Goal: Task Accomplishment & Management: Use online tool/utility

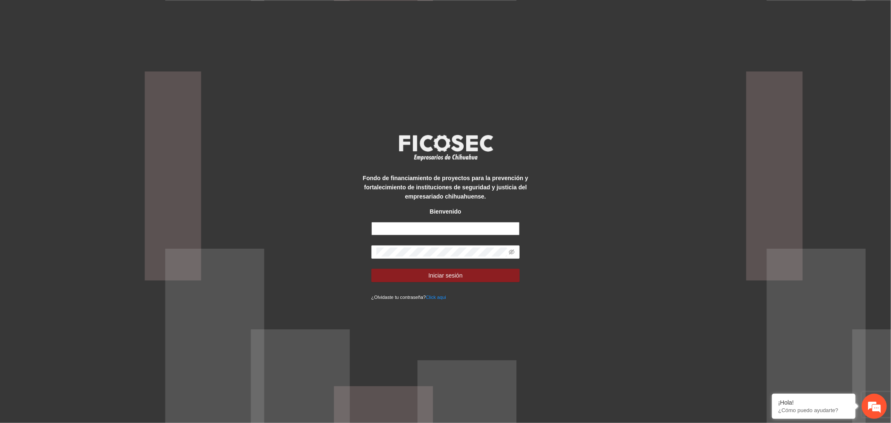
click at [435, 224] on input "text" at bounding box center [445, 228] width 149 height 13
type input "**********"
click at [451, 273] on span "Iniciar sesión" at bounding box center [445, 275] width 34 height 9
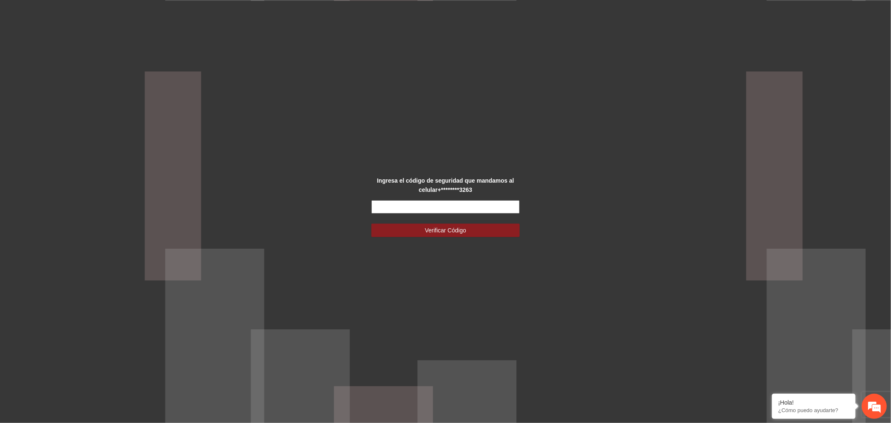
click at [482, 207] on input "text" at bounding box center [445, 206] width 149 height 13
type input "******"
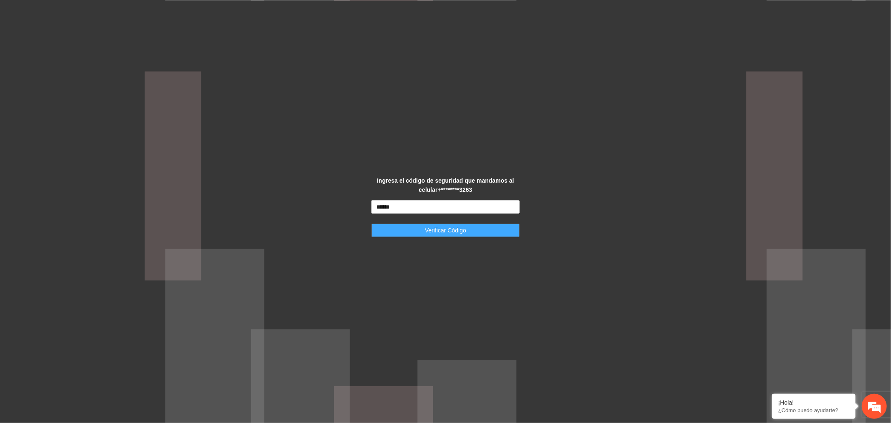
click at [470, 227] on button "Verificar Código" at bounding box center [445, 229] width 149 height 13
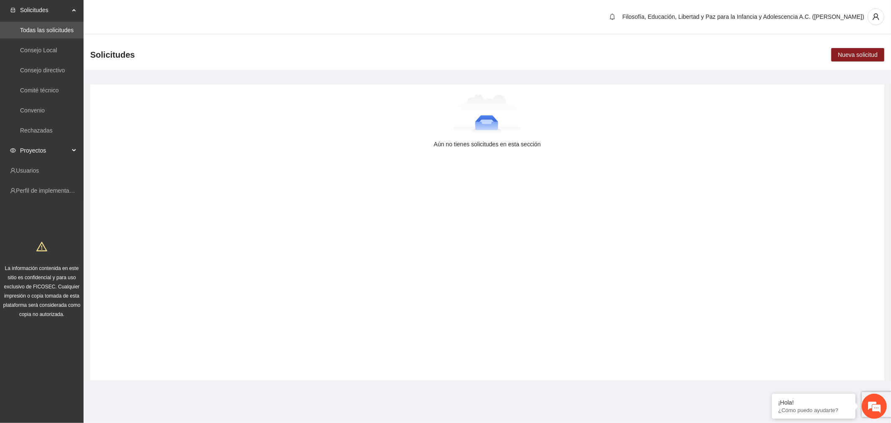
click at [40, 143] on span "Proyectos" at bounding box center [44, 150] width 49 height 17
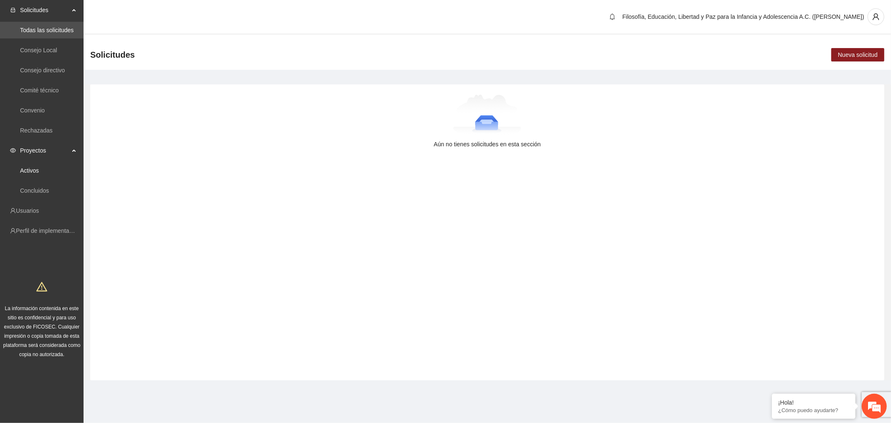
click at [39, 171] on link "Activos" at bounding box center [29, 170] width 19 height 7
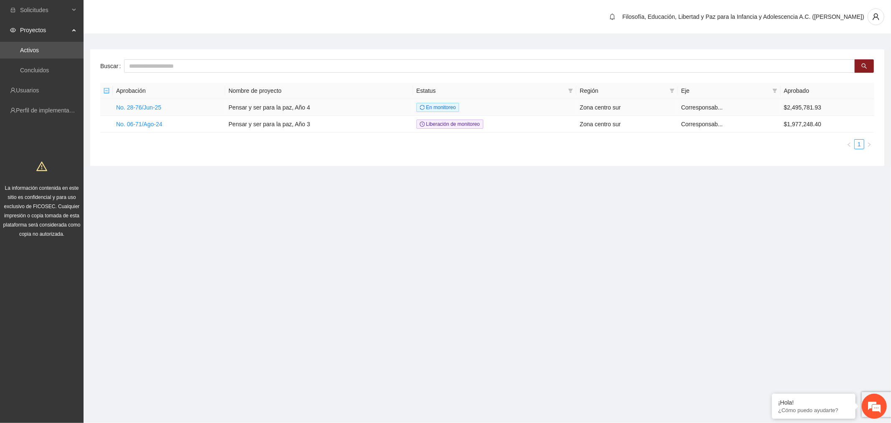
click at [146, 106] on link "No. 28-76/Jun-25" at bounding box center [138, 107] width 45 height 7
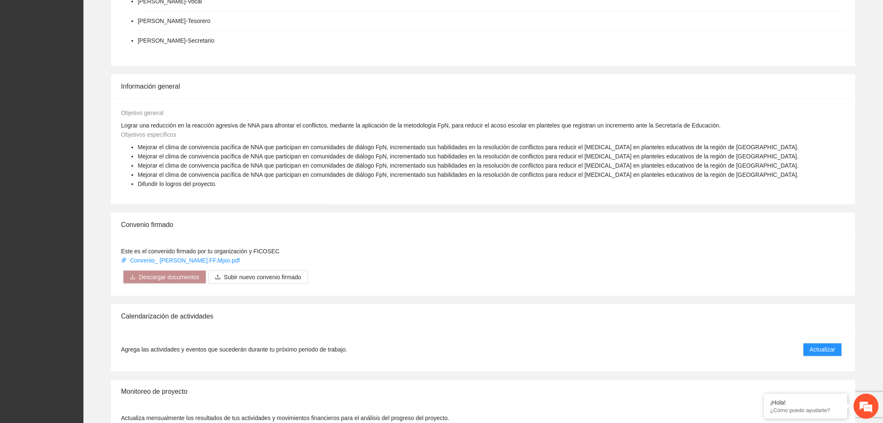
scroll to position [557, 0]
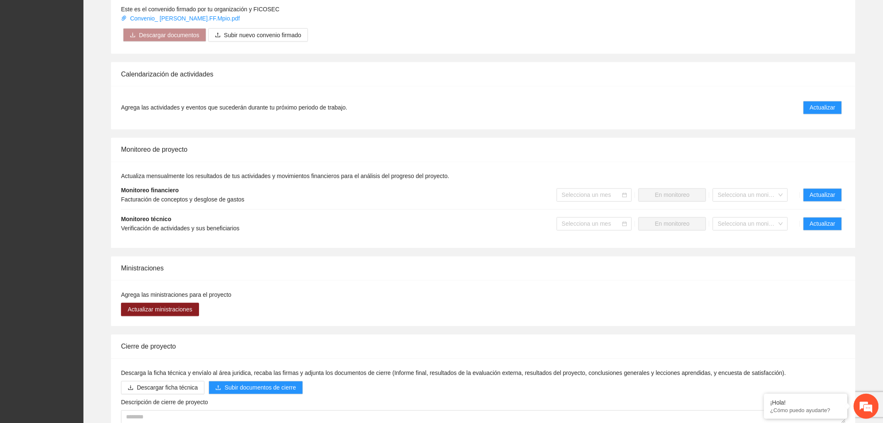
click at [626, 190] on div "Selecciona un mes" at bounding box center [594, 194] width 75 height 13
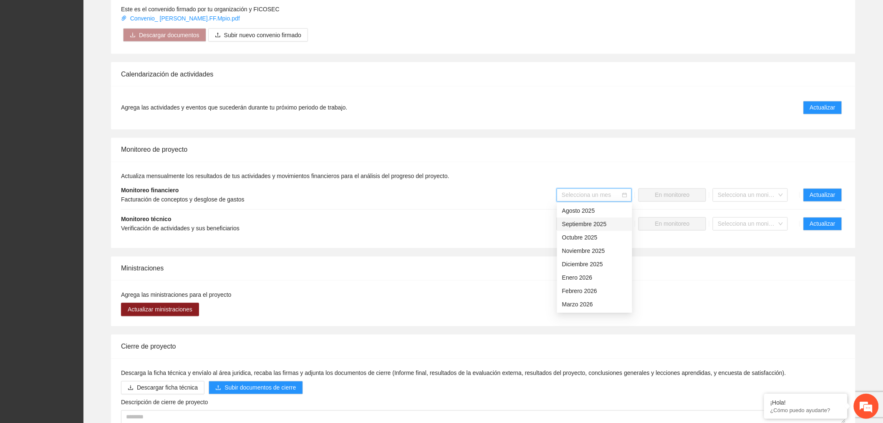
click at [590, 223] on div "Septiembre 2025" at bounding box center [594, 224] width 65 height 9
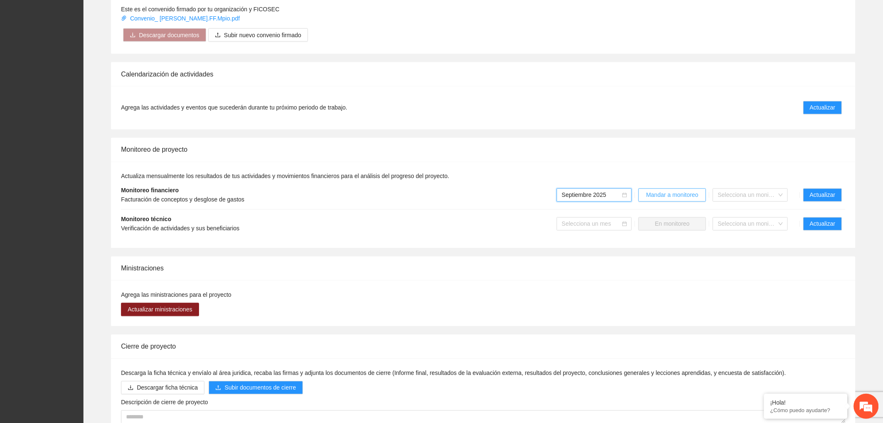
click at [661, 194] on span "Mandar a monitoreo" at bounding box center [673, 194] width 52 height 9
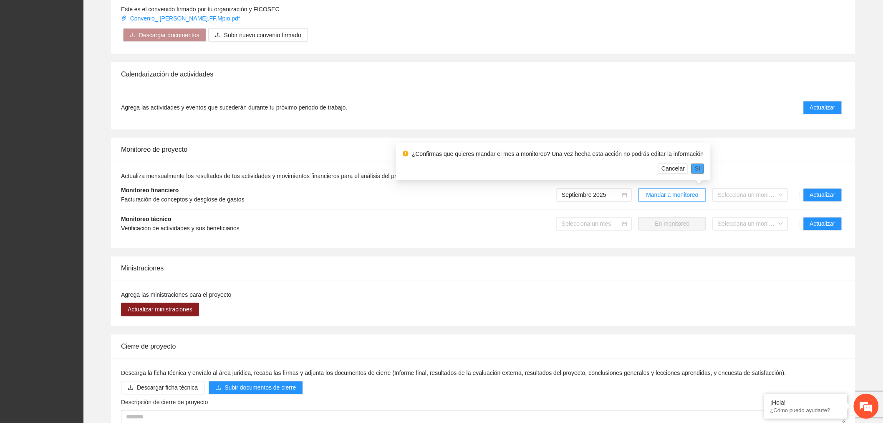
click at [695, 169] on span "Sí" at bounding box center [697, 168] width 5 height 9
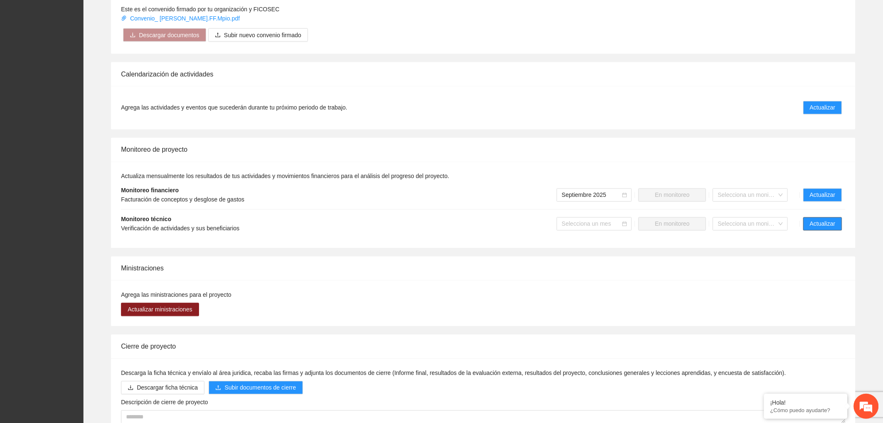
click at [816, 224] on span "Actualizar" at bounding box center [822, 223] width 25 height 9
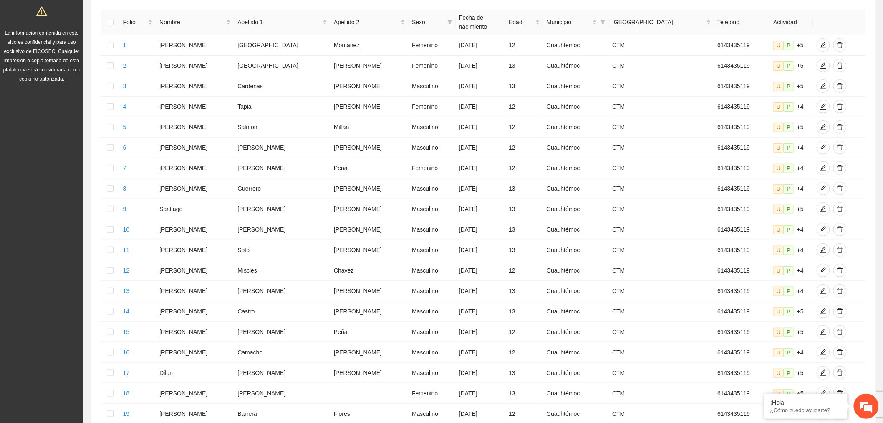
scroll to position [252, 0]
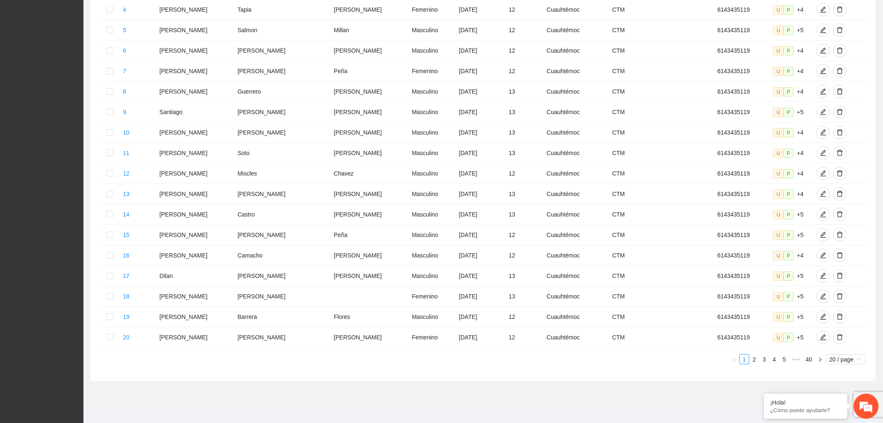
click at [855, 354] on span "20 / page" at bounding box center [846, 358] width 33 height 9
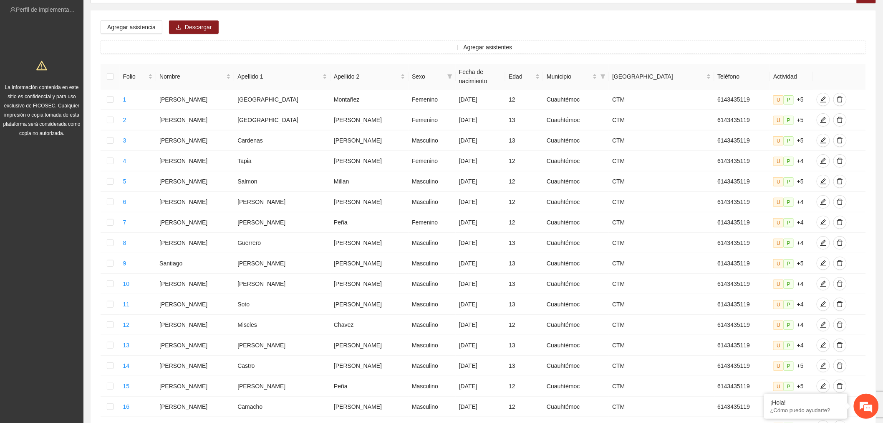
scroll to position [20, 0]
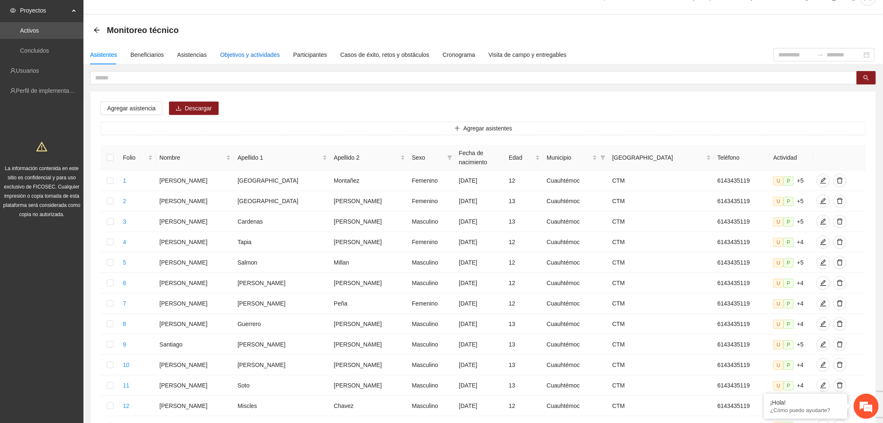
click at [265, 51] on div "Objetivos y actividades" at bounding box center [250, 54] width 60 height 9
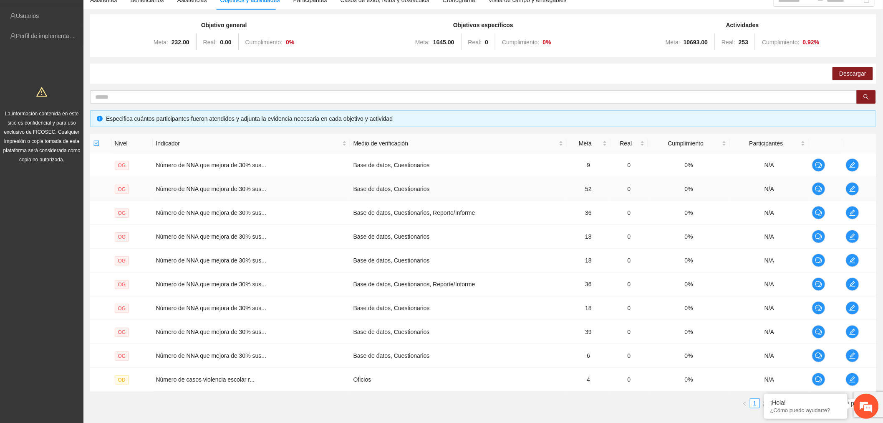
scroll to position [123, 0]
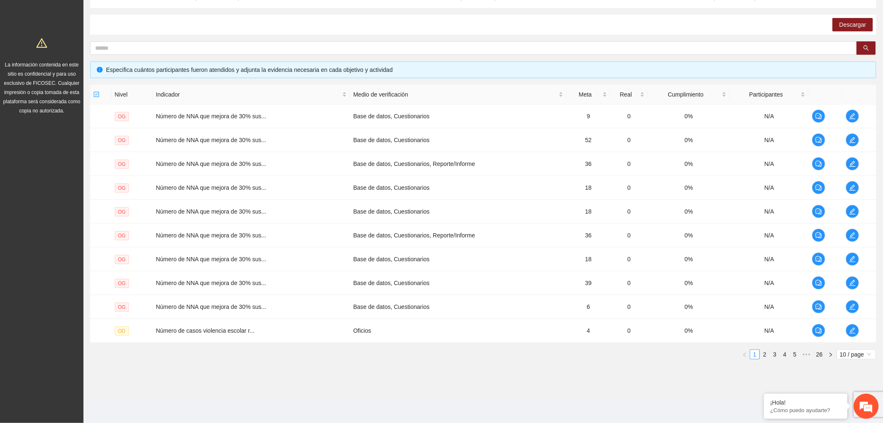
click at [848, 354] on span "10 / page" at bounding box center [856, 353] width 33 height 9
click at [851, 413] on div "100 / page" at bounding box center [857, 408] width 30 height 9
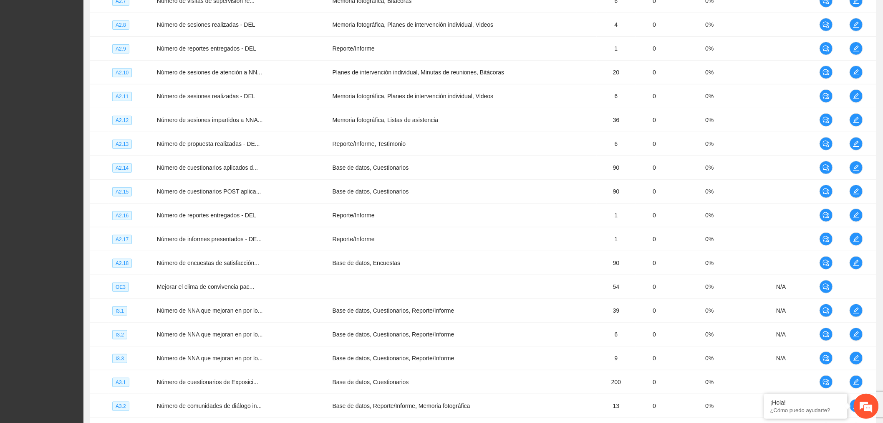
scroll to position [2269, 0]
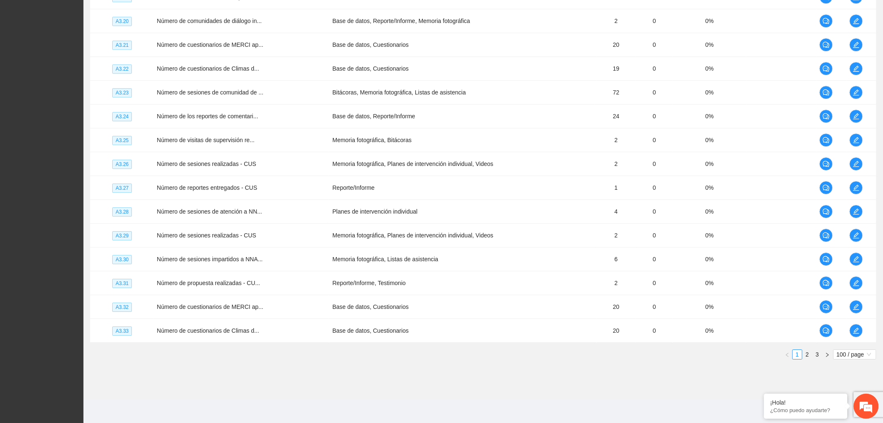
click at [817, 354] on link "3" at bounding box center [817, 353] width 9 height 9
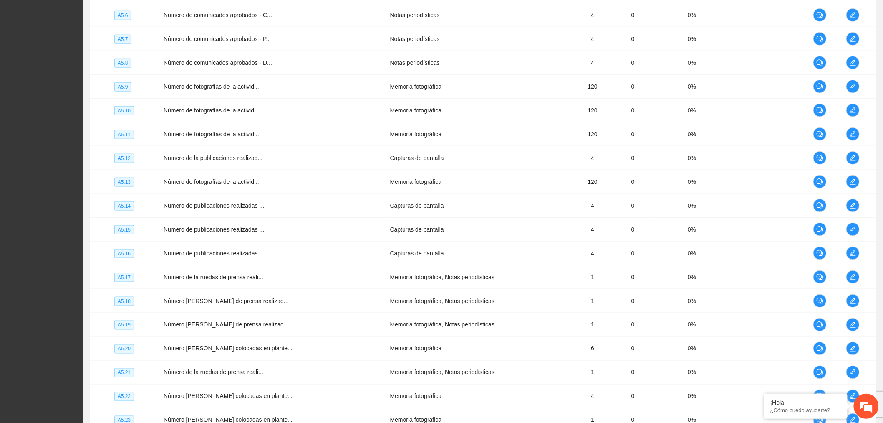
scroll to position [339, 0]
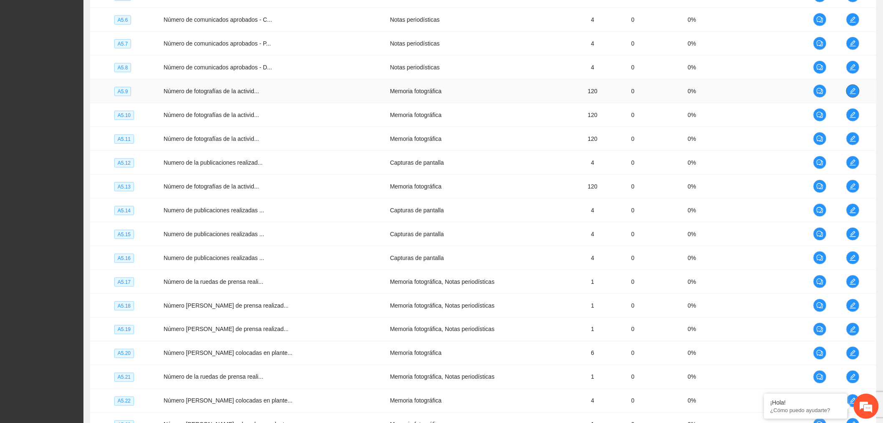
click at [851, 93] on icon "edit" at bounding box center [853, 91] width 7 height 7
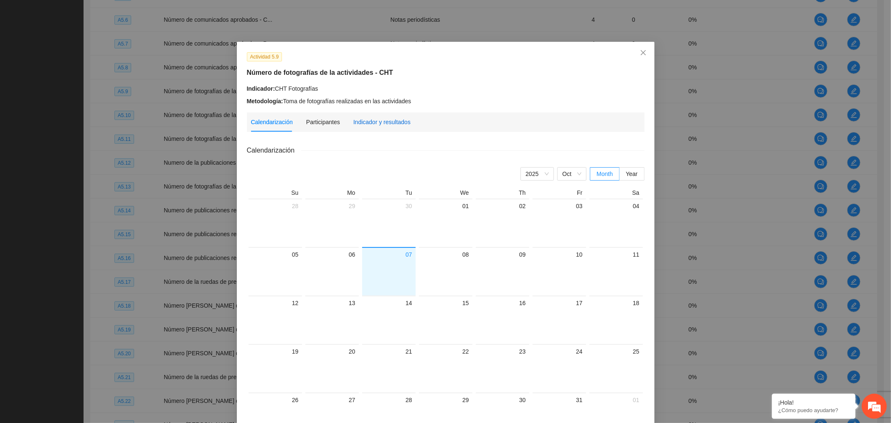
click at [372, 123] on div "Indicador y resultados" at bounding box center [381, 121] width 57 height 9
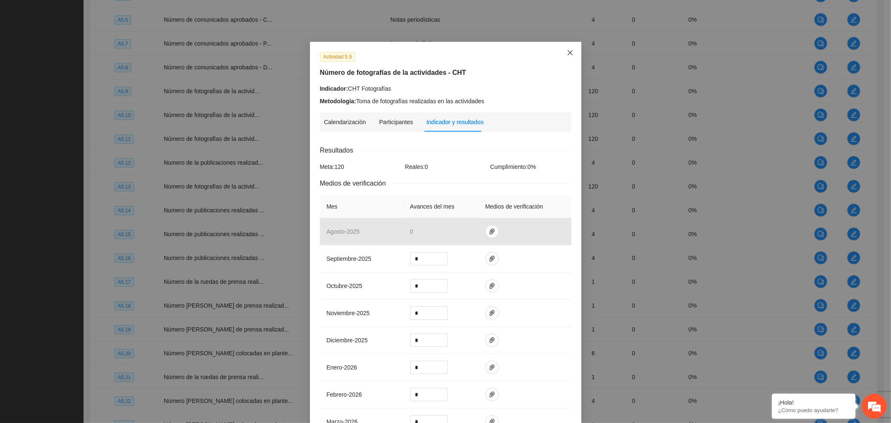
click at [571, 51] on span "Close" at bounding box center [570, 53] width 23 height 23
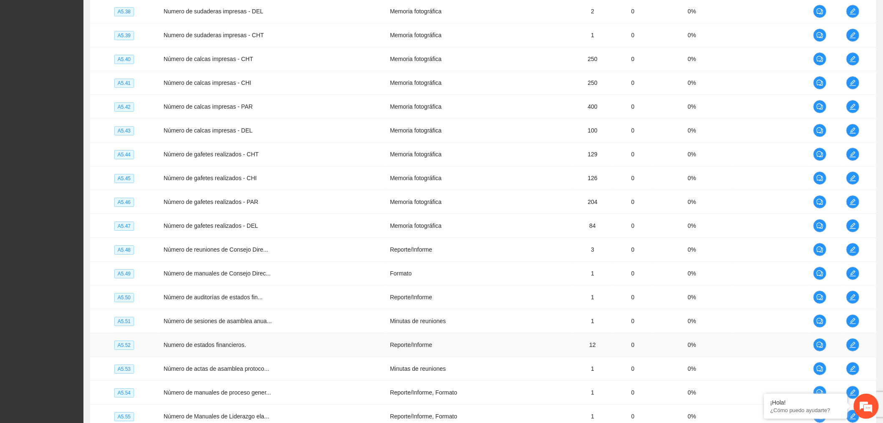
scroll to position [1220, 0]
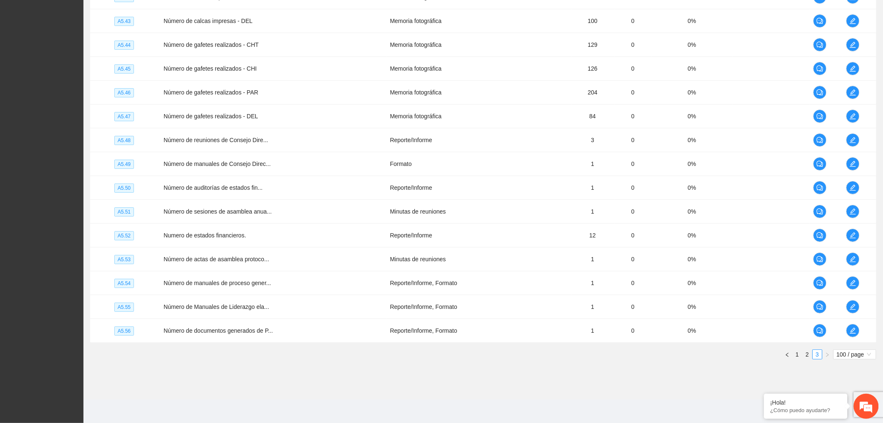
click at [807, 353] on link "2" at bounding box center [807, 353] width 9 height 9
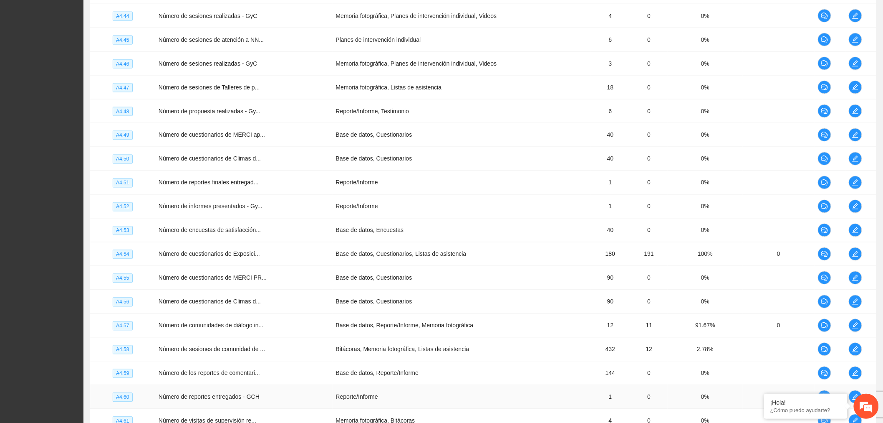
scroll to position [1916, 0]
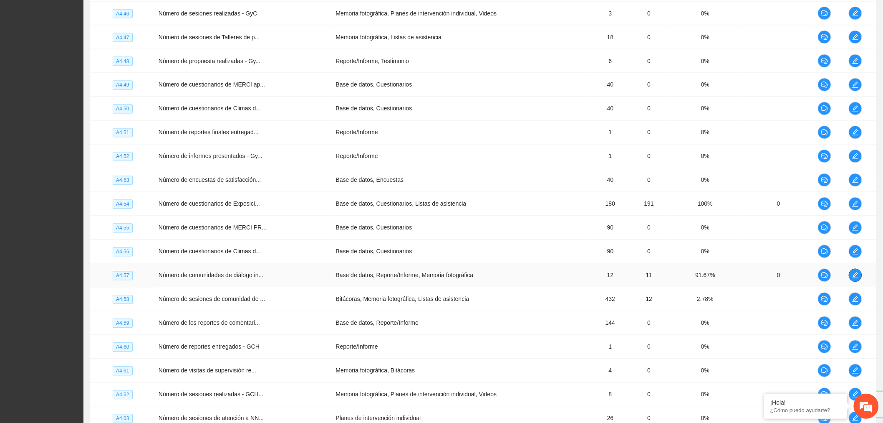
click at [857, 278] on icon "edit" at bounding box center [856, 275] width 7 height 7
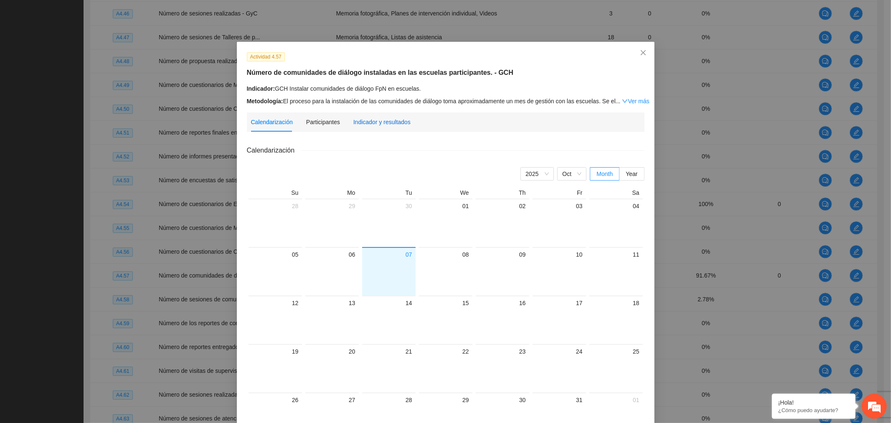
click at [365, 124] on div "Indicador y resultados" at bounding box center [381, 121] width 57 height 9
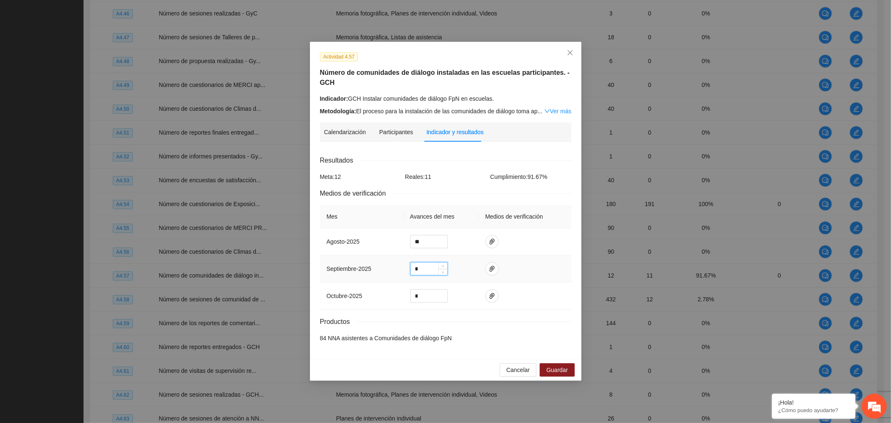
click at [428, 273] on input "*" at bounding box center [428, 268] width 37 height 13
type input "*"
click at [491, 268] on icon "paper-clip" at bounding box center [491, 269] width 5 height 6
click at [480, 241] on span "Adjuntar documento" at bounding box center [469, 242] width 52 height 9
click at [551, 371] on span "Guardar" at bounding box center [556, 369] width 21 height 9
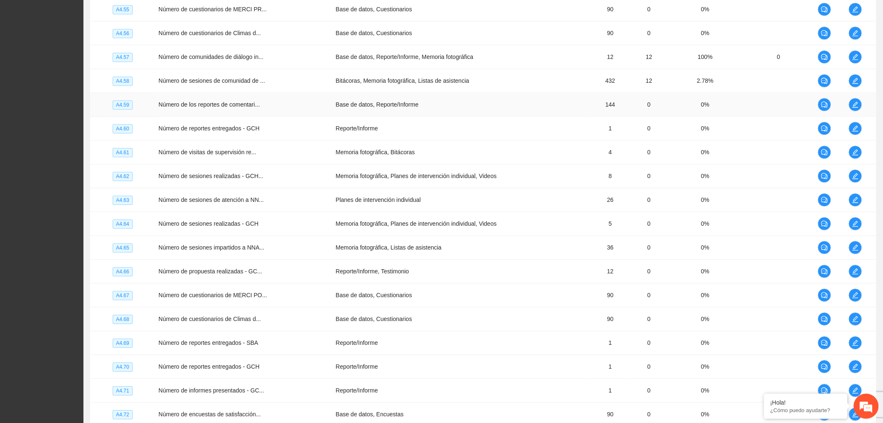
scroll to position [2269, 0]
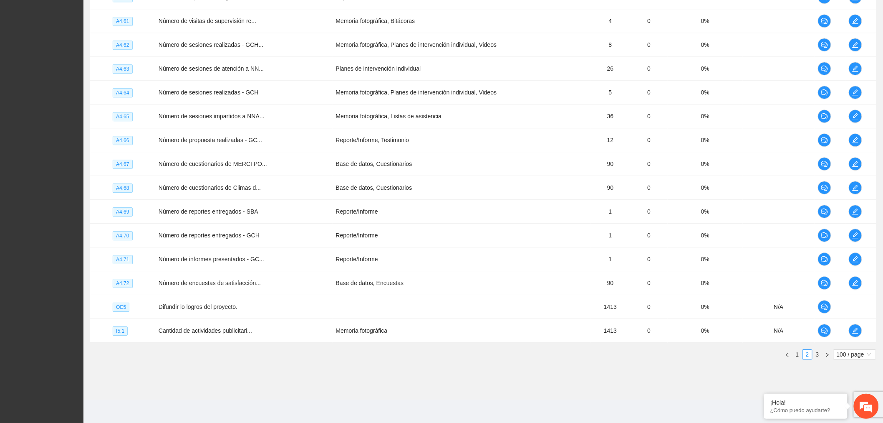
click at [795, 352] on link "1" at bounding box center [797, 353] width 9 height 9
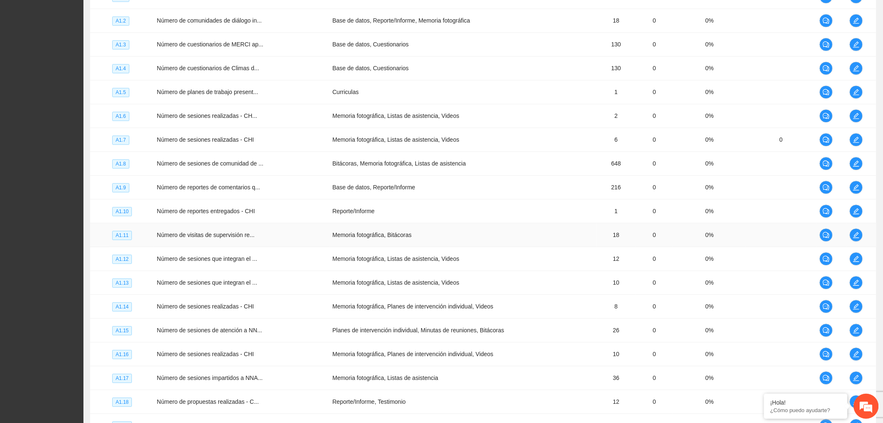
scroll to position [738, 0]
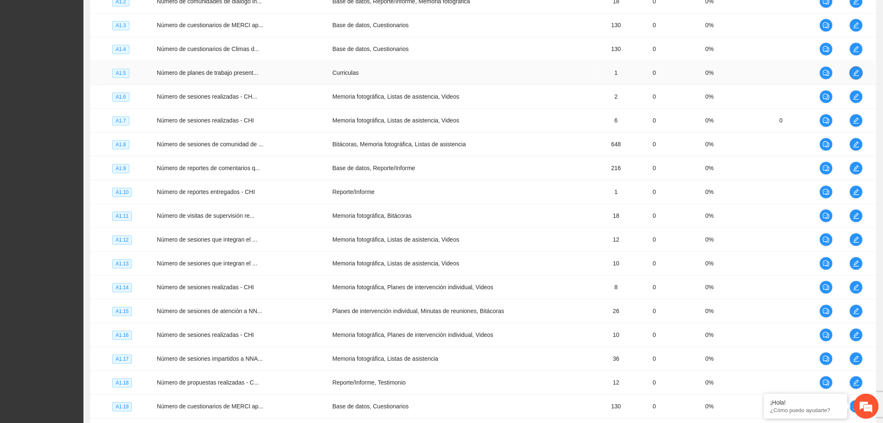
click at [854, 75] on icon "edit" at bounding box center [856, 72] width 7 height 7
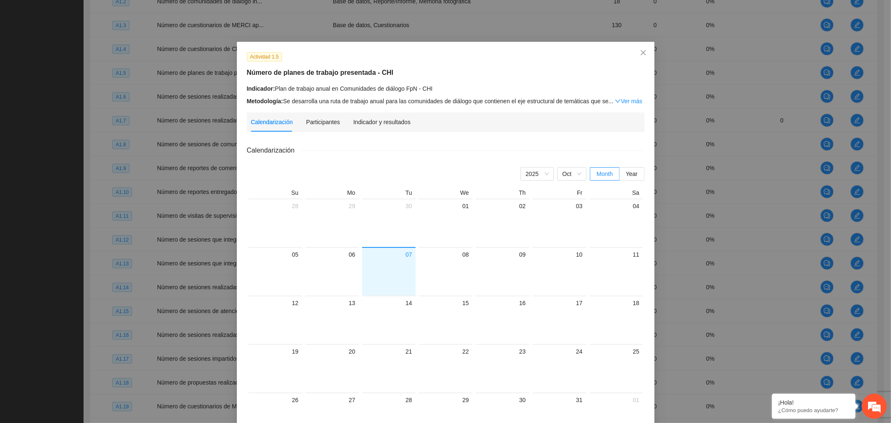
click at [389, 128] on div "Indicador y resultados" at bounding box center [381, 121] width 57 height 19
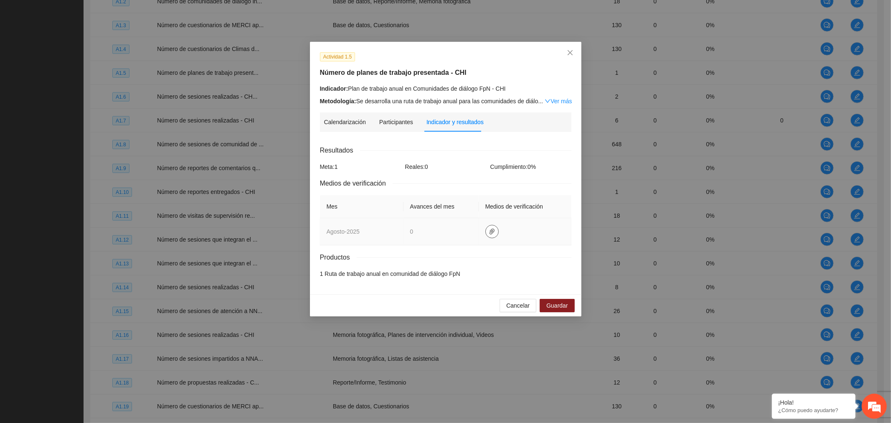
click at [488, 235] on icon "paper-clip" at bounding box center [491, 231] width 7 height 7
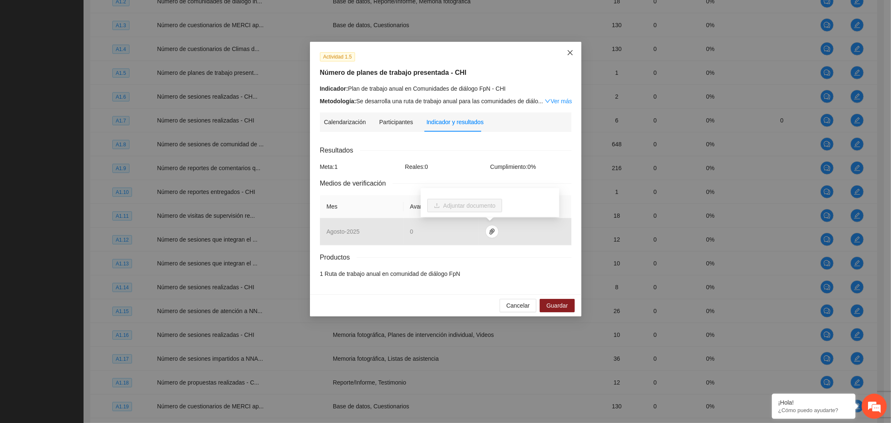
click at [570, 51] on icon "close" at bounding box center [570, 52] width 7 height 7
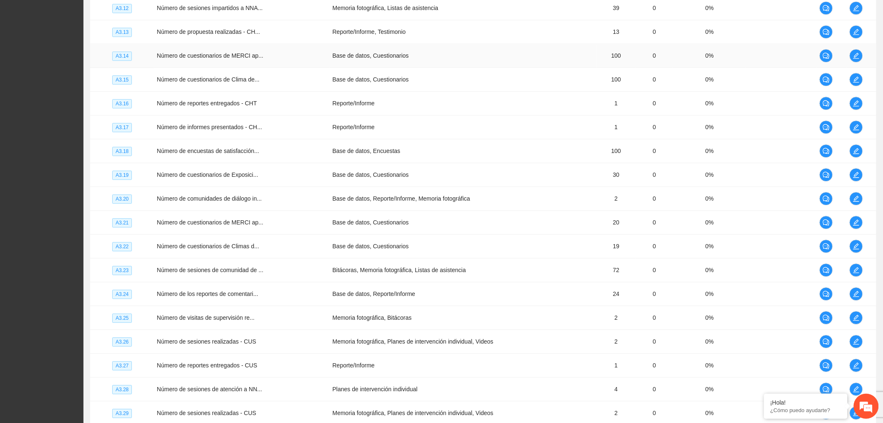
scroll to position [2269, 0]
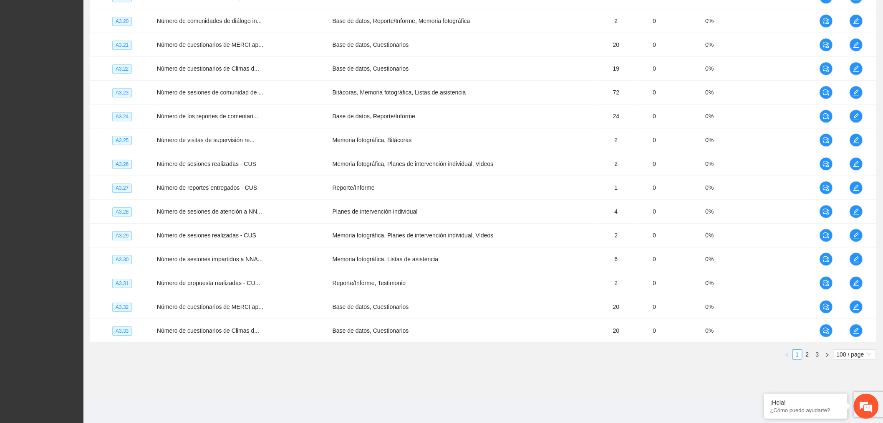
click at [807, 352] on link "2" at bounding box center [807, 353] width 9 height 9
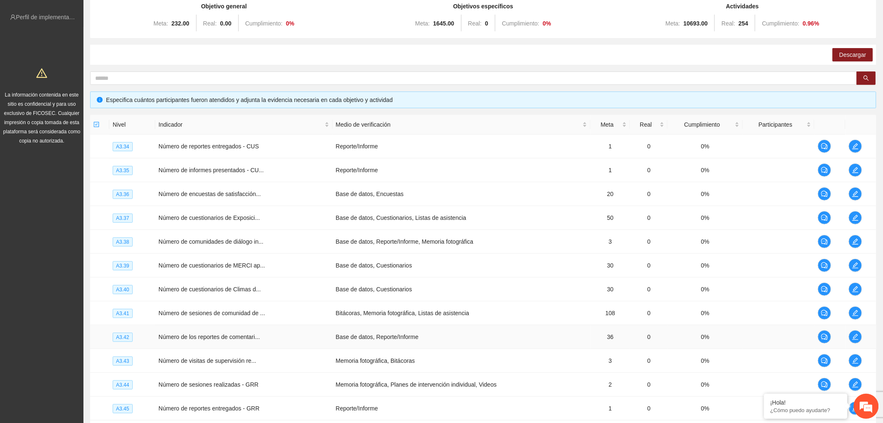
scroll to position [89, 0]
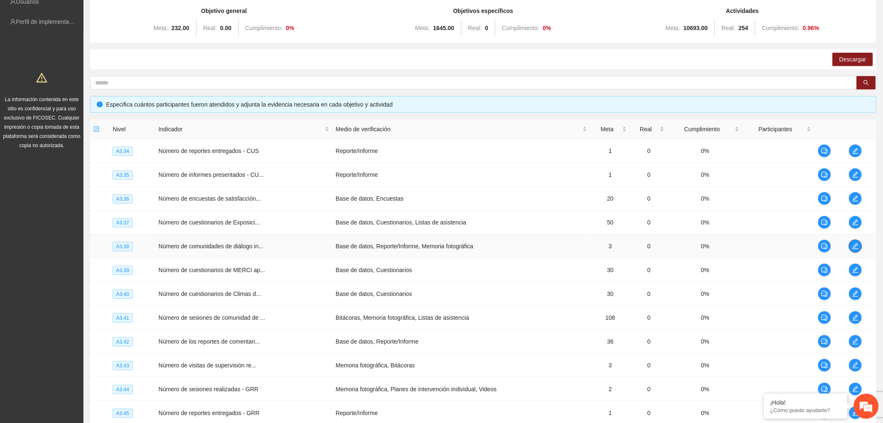
click at [853, 247] on span "edit" at bounding box center [856, 246] width 13 height 7
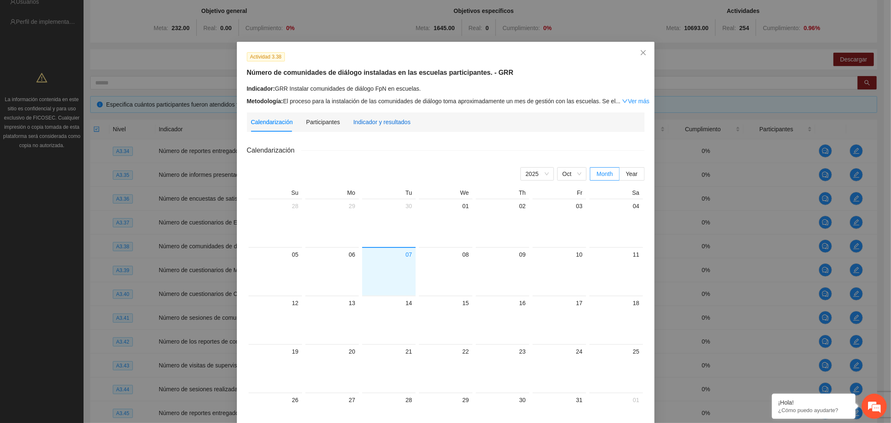
click at [385, 124] on div "Indicador y resultados" at bounding box center [381, 121] width 57 height 9
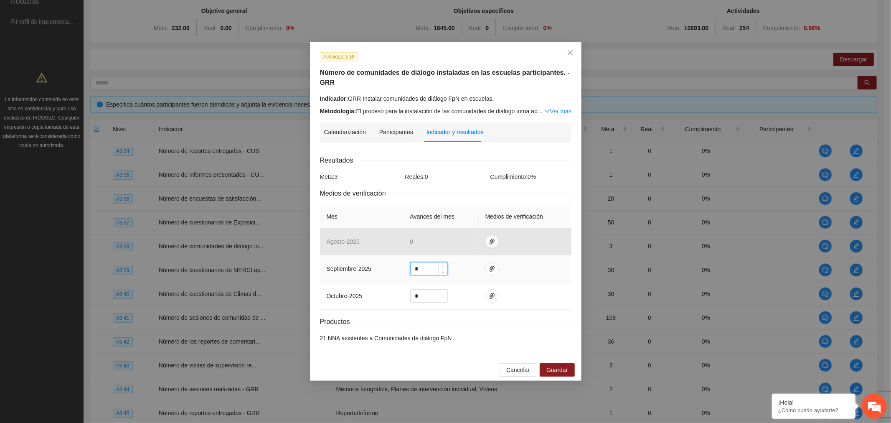
drag, startPoint x: 424, startPoint y: 259, endPoint x: 257, endPoint y: 263, distance: 167.1
click at [257, 263] on div "Actividad 3.38 Número de comunidades de diálogo instaladas en las escuelas part…" at bounding box center [445, 211] width 891 height 423
type input "*"
click at [486, 265] on span "paper-clip" at bounding box center [492, 268] width 13 height 7
click at [473, 230] on span "Adjuntar documento" at bounding box center [469, 232] width 52 height 9
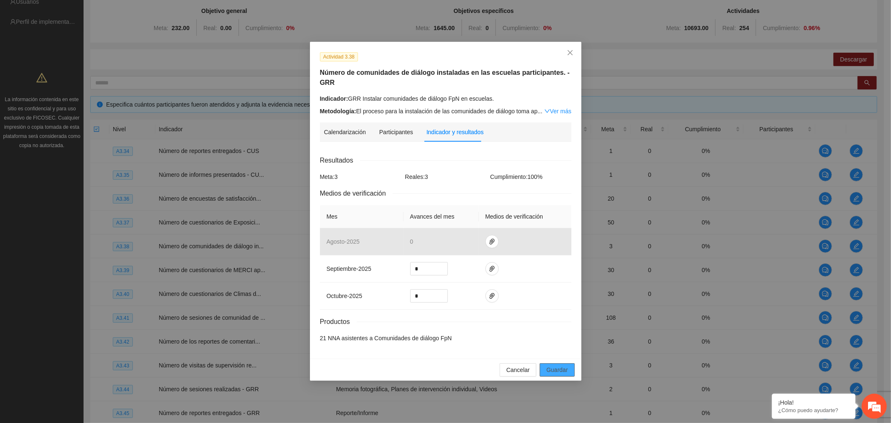
click at [565, 365] on span "Guardar" at bounding box center [556, 369] width 21 height 9
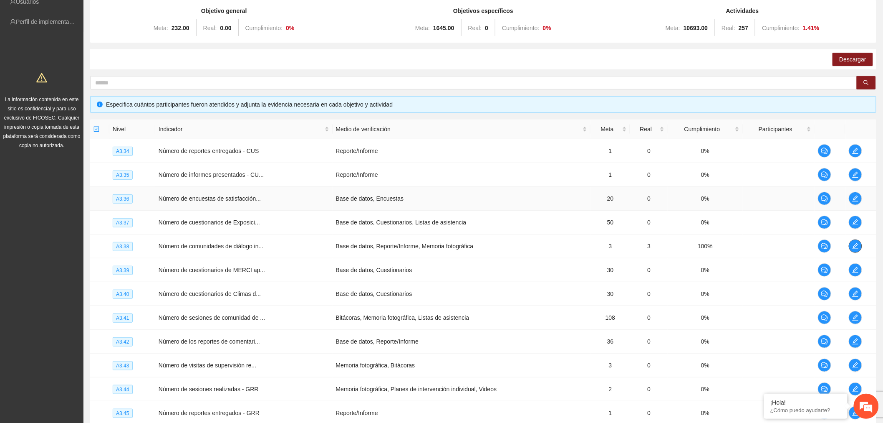
scroll to position [0, 0]
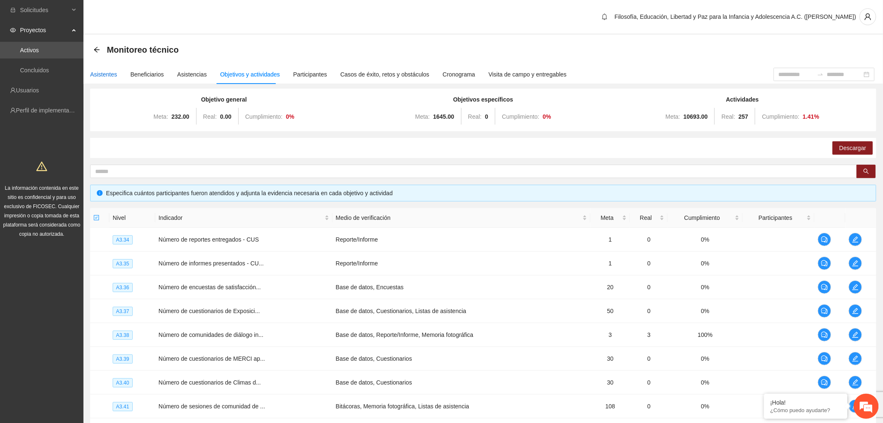
click at [103, 72] on div "Asistentes" at bounding box center [103, 74] width 27 height 9
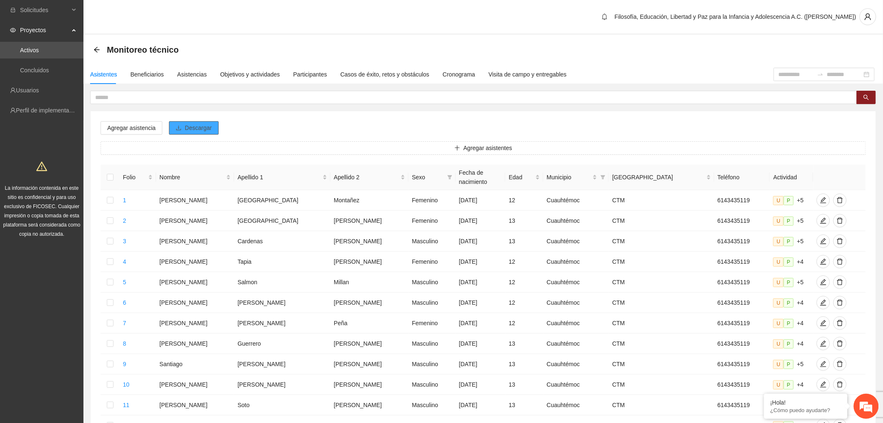
click at [210, 125] on button "Descargar" at bounding box center [194, 127] width 50 height 13
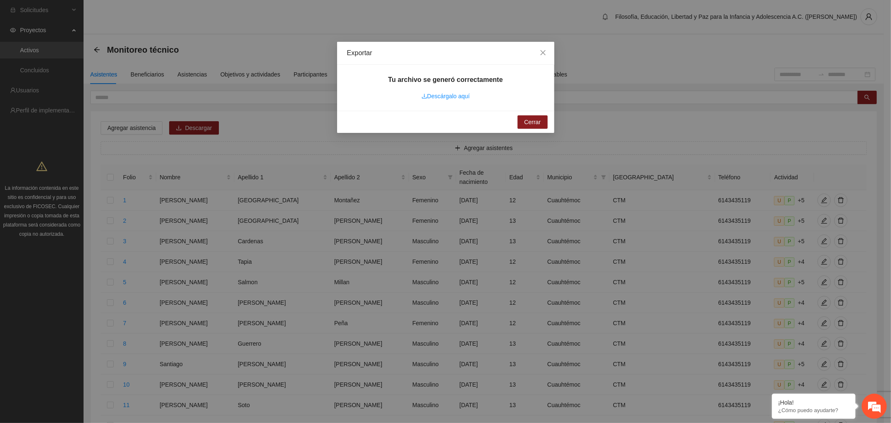
click at [447, 98] on link "Descárgalo aquí" at bounding box center [445, 96] width 48 height 7
click at [536, 52] on span "Close" at bounding box center [542, 53] width 23 height 23
